Goal: Find specific page/section: Find specific page/section

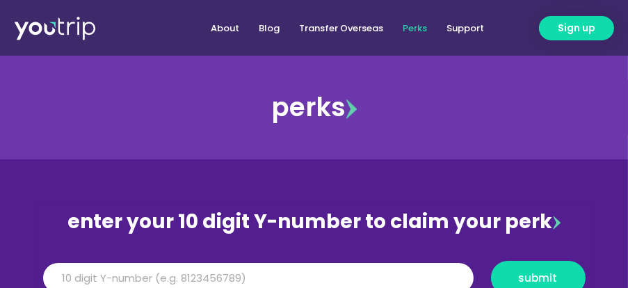
click at [356, 112] on img at bounding box center [351, 109] width 11 height 20
click at [313, 111] on div "perks" at bounding box center [314, 107] width 628 height 56
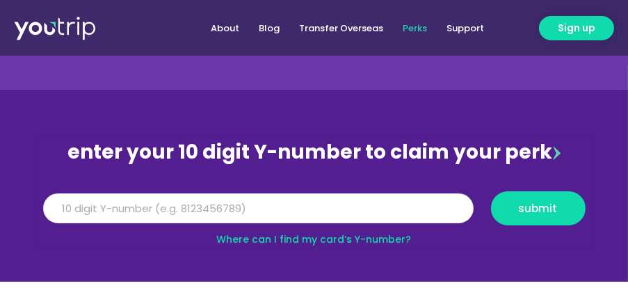
click at [240, 207] on input "Y Number" at bounding box center [258, 208] width 431 height 31
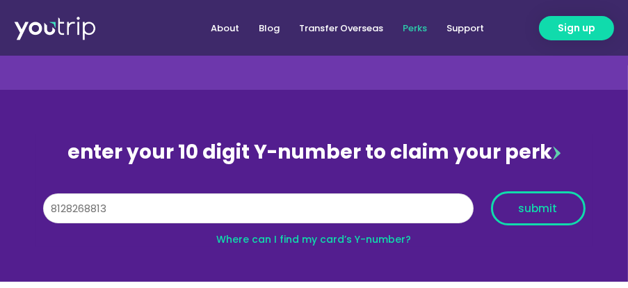
type input "8128268813"
click at [538, 209] on span "submit" at bounding box center [538, 208] width 39 height 10
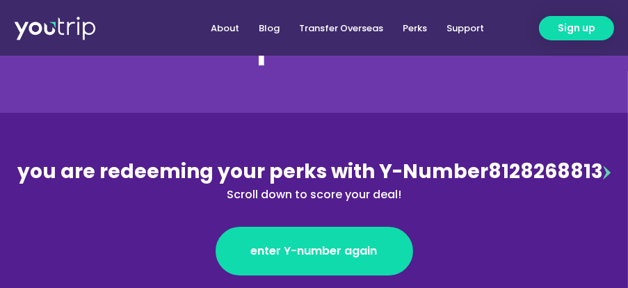
scroll to position [139, 0]
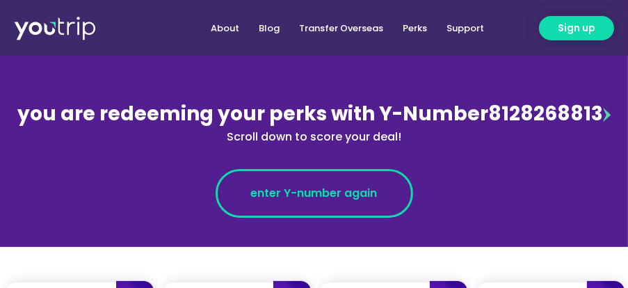
click at [344, 192] on span "enter Y-number again" at bounding box center [314, 193] width 127 height 17
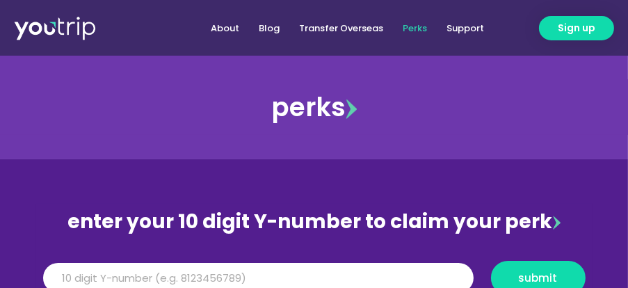
scroll to position [70, 0]
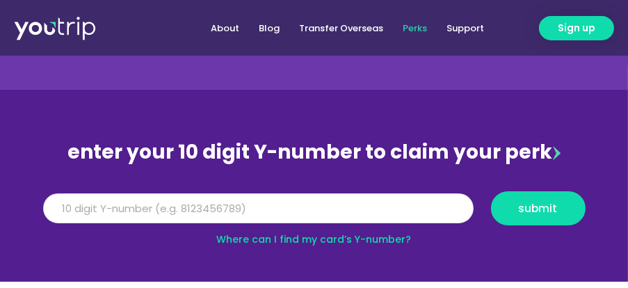
click at [164, 206] on input "Y Number" at bounding box center [258, 208] width 431 height 31
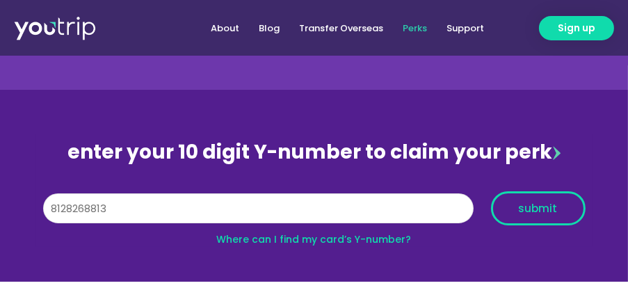
type input "8128268813"
click at [557, 207] on span "submit" at bounding box center [538, 208] width 71 height 10
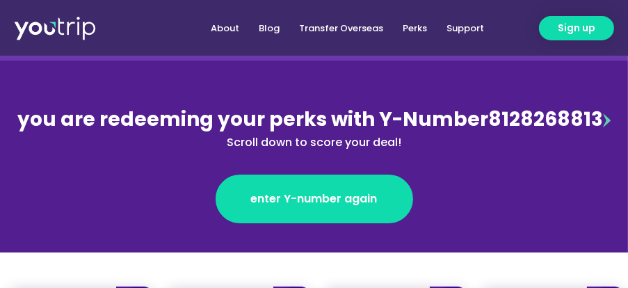
scroll to position [139, 0]
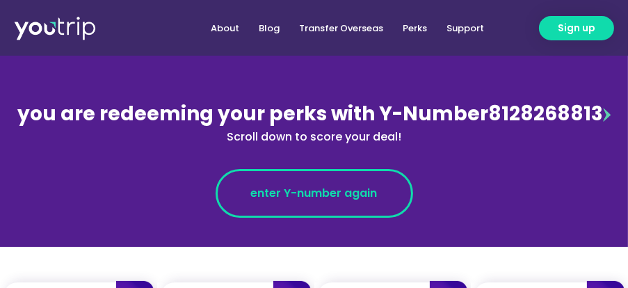
click at [342, 198] on span "enter Y-number again" at bounding box center [314, 193] width 127 height 17
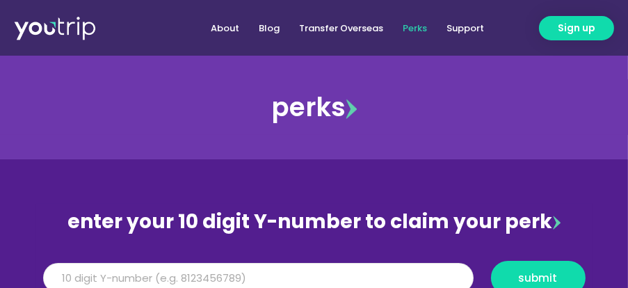
click at [264, 272] on input "Y Number" at bounding box center [258, 278] width 431 height 31
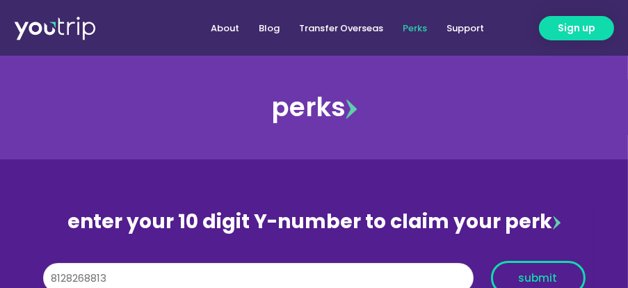
type input "8128268813"
click at [553, 276] on span "submit" at bounding box center [538, 278] width 39 height 10
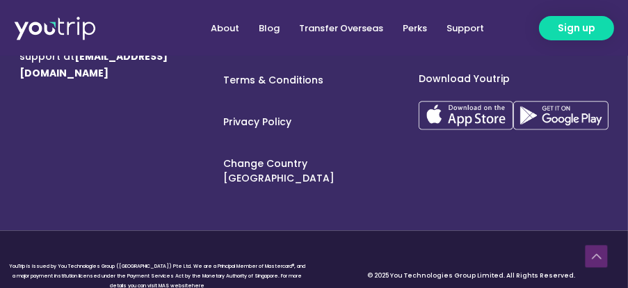
scroll to position [2826, 0]
